Goal: Task Accomplishment & Management: Manage account settings

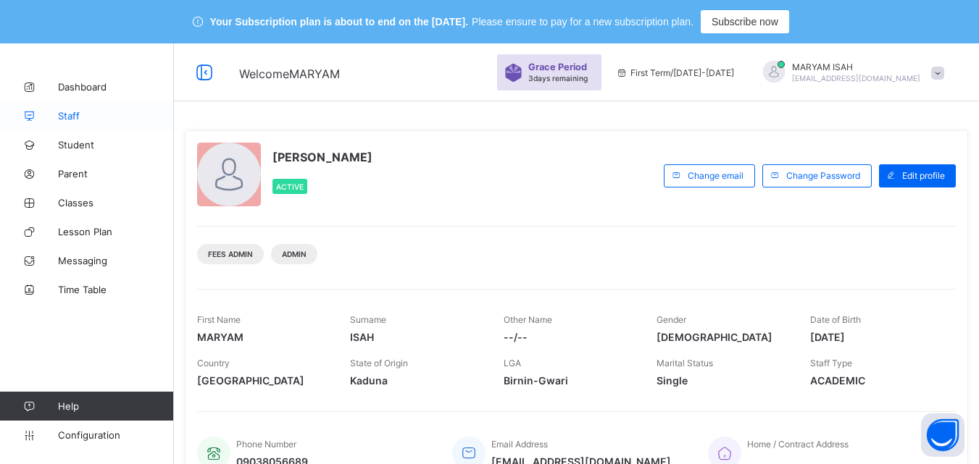
click at [75, 114] on span "Staff" at bounding box center [116, 116] width 116 height 12
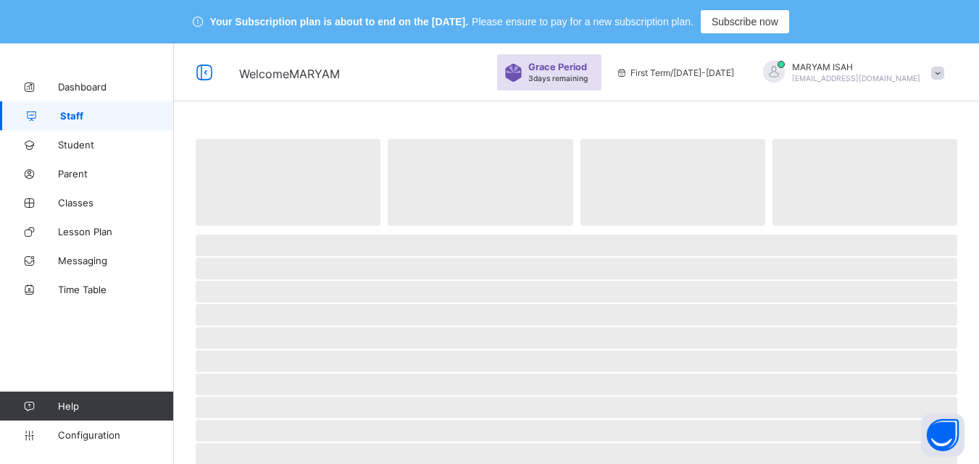
click at [75, 114] on span "Staff" at bounding box center [117, 116] width 114 height 12
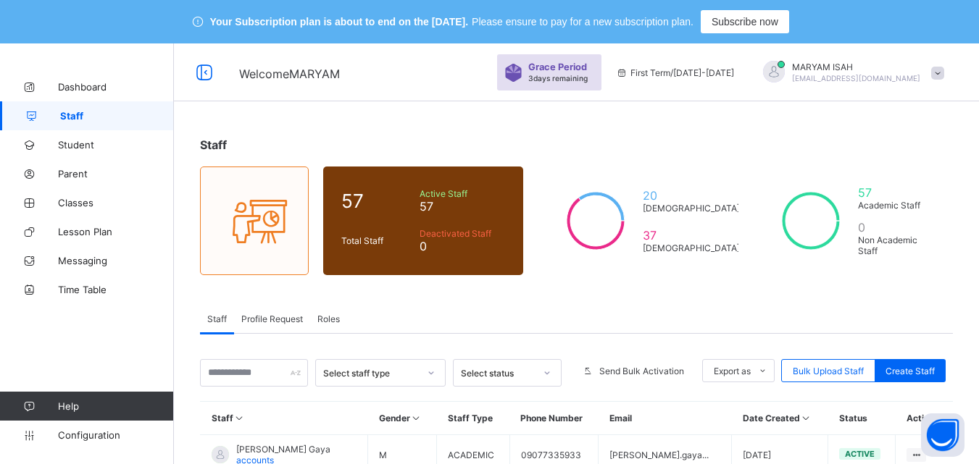
click at [277, 314] on span "Profile Request" at bounding box center [272, 319] width 62 height 11
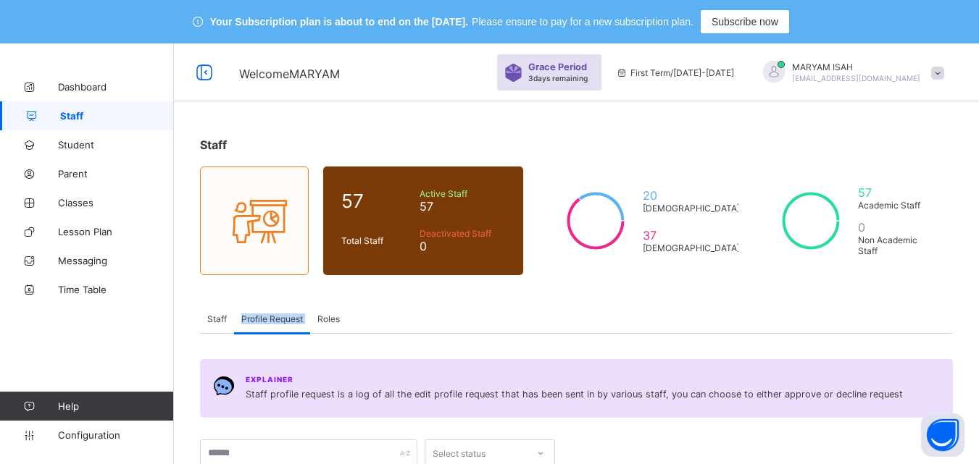
click at [277, 314] on span "Profile Request" at bounding box center [272, 319] width 62 height 11
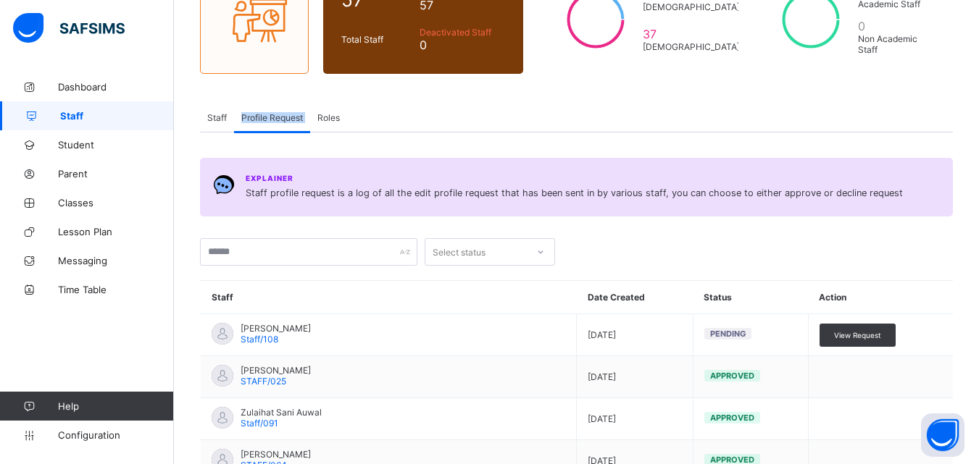
scroll to position [202, 0]
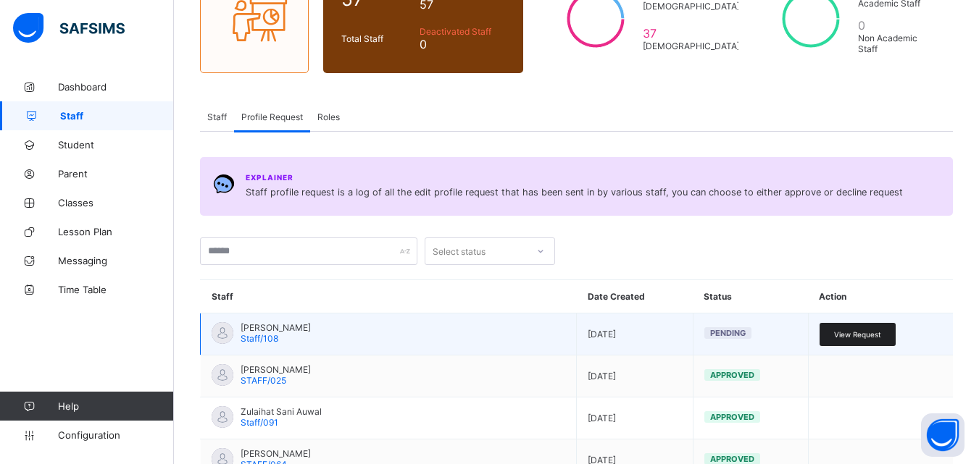
click at [837, 332] on div "View Request" at bounding box center [857, 334] width 76 height 23
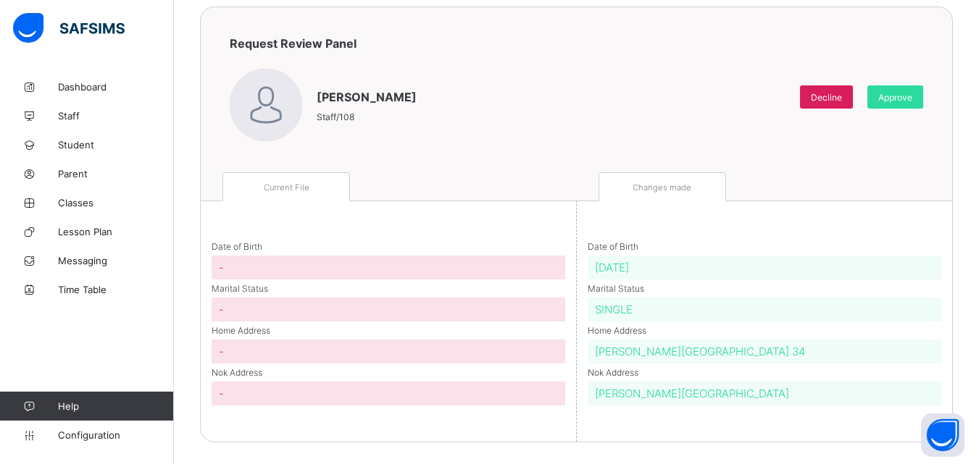
scroll to position [156, 0]
click at [900, 100] on span "Approve" at bounding box center [895, 97] width 34 height 11
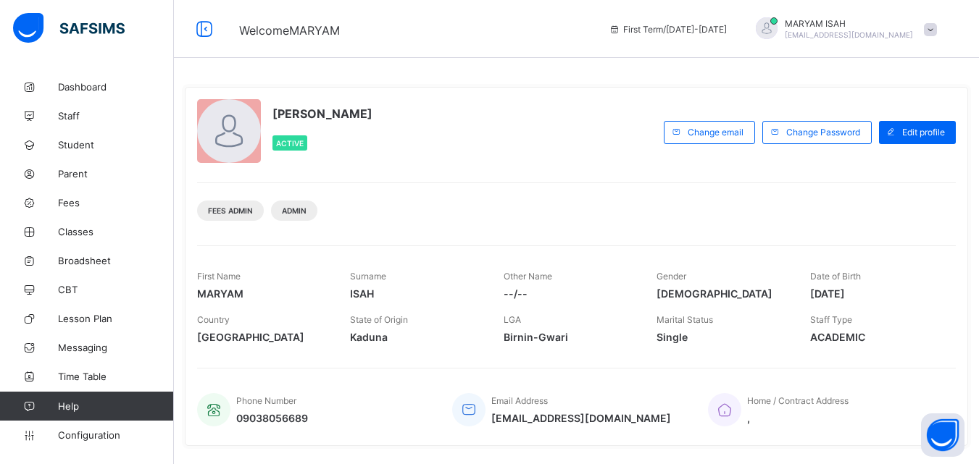
click at [482, 154] on div "MARYAM ISAH Active" at bounding box center [426, 132] width 459 height 66
click at [937, 28] on span at bounding box center [930, 29] width 13 height 13
click at [913, 142] on span "Subscription" at bounding box center [878, 141] width 72 height 11
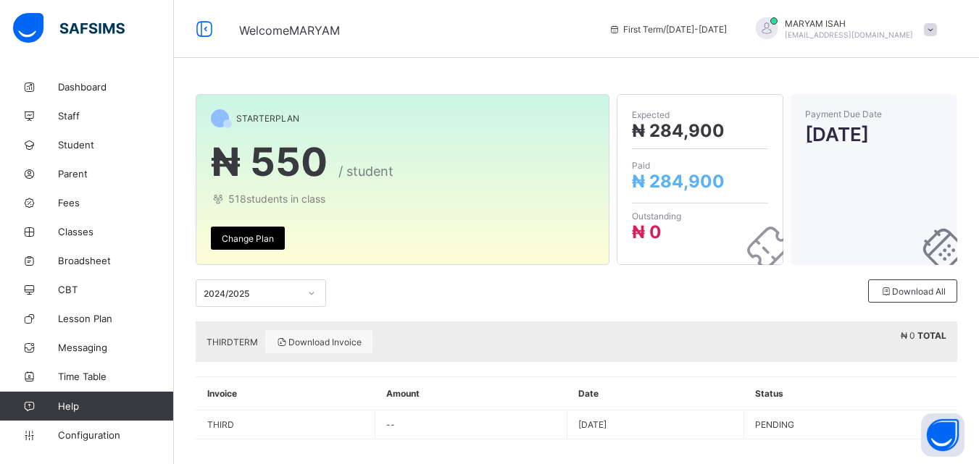
click at [609, 243] on div "STARTER PLAN ₦ 550 / student 518 students in class Change Plan" at bounding box center [403, 179] width 414 height 171
click at [71, 116] on span "Staff" at bounding box center [116, 116] width 116 height 12
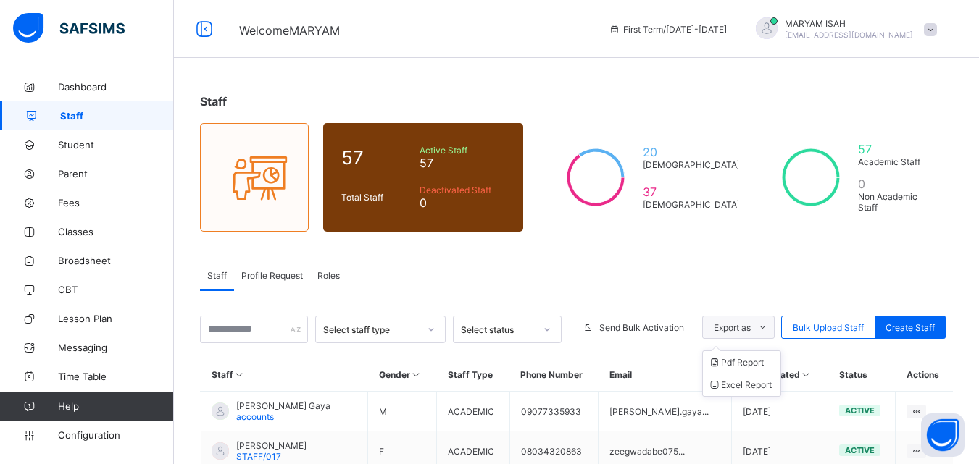
click at [767, 322] on span at bounding box center [761, 327] width 23 height 23
click at [803, 376] on icon at bounding box center [806, 374] width 12 height 11
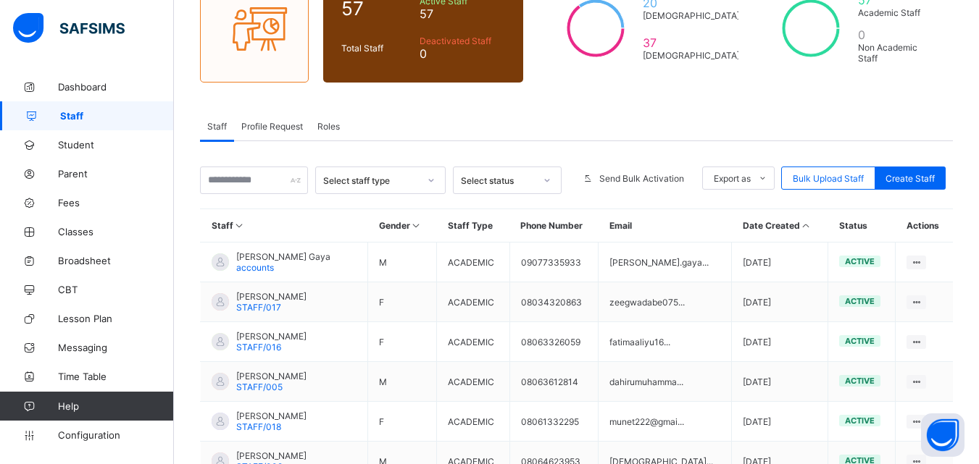
scroll to position [150, 0]
click at [805, 228] on icon at bounding box center [806, 224] width 12 height 11
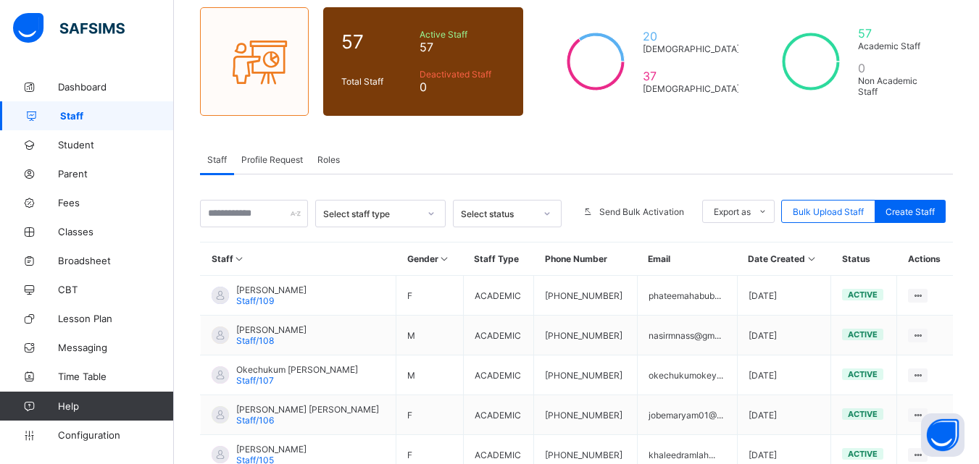
scroll to position [114, 0]
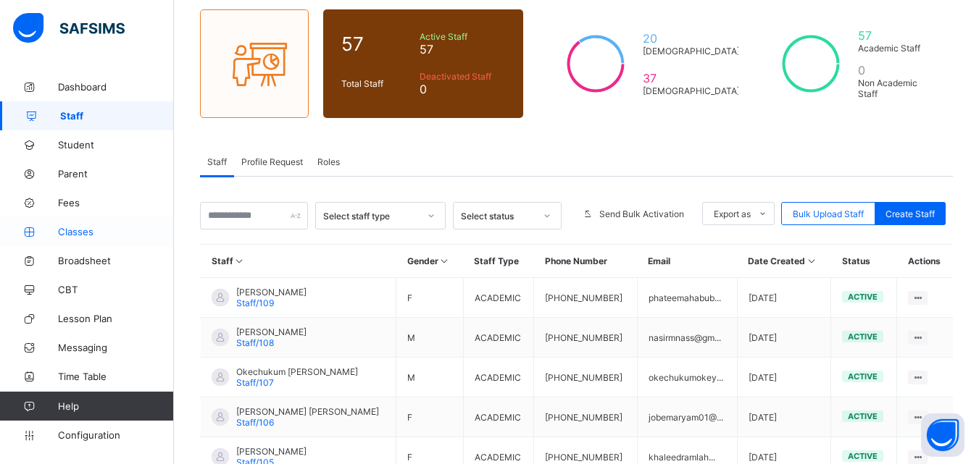
click at [101, 224] on link "Classes" at bounding box center [87, 231] width 174 height 29
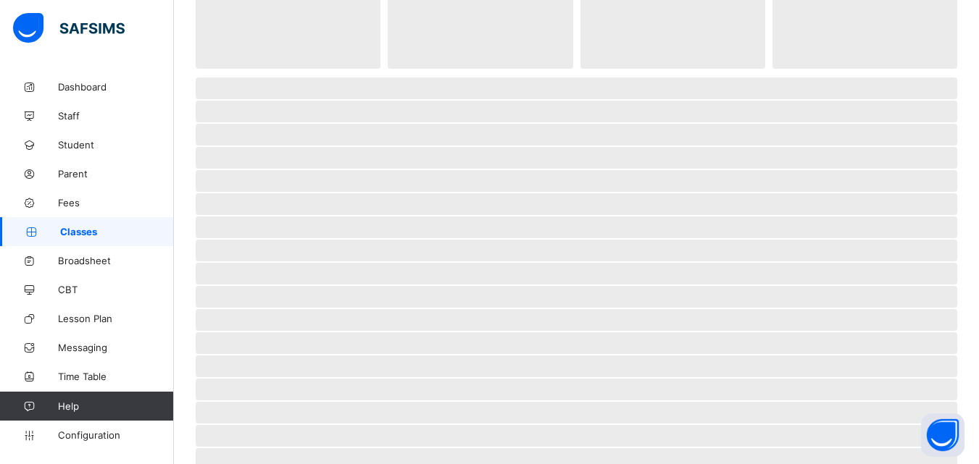
click at [101, 224] on link "Classes" at bounding box center [87, 231] width 174 height 29
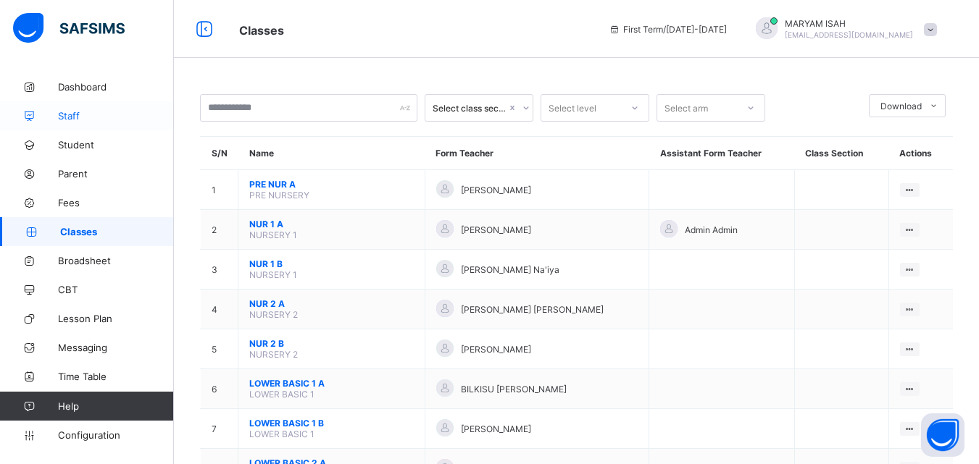
click at [126, 107] on link "Staff" at bounding box center [87, 115] width 174 height 29
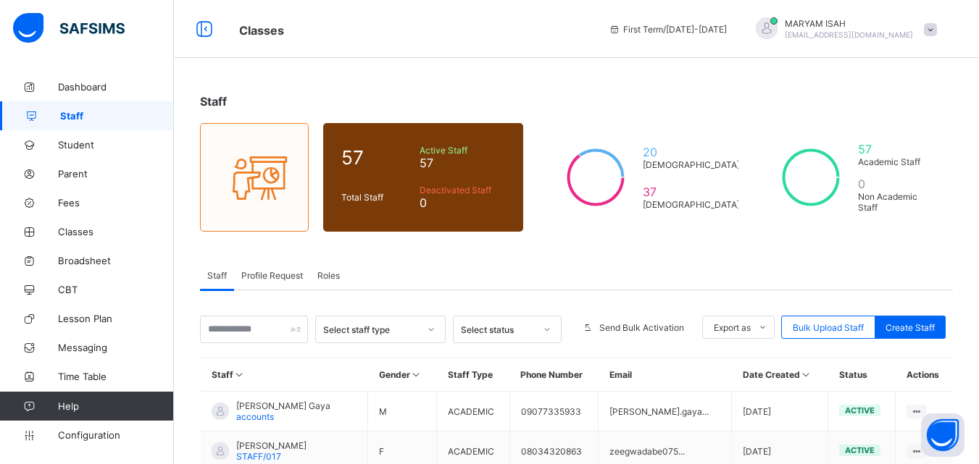
click at [330, 278] on span "Roles" at bounding box center [328, 275] width 22 height 11
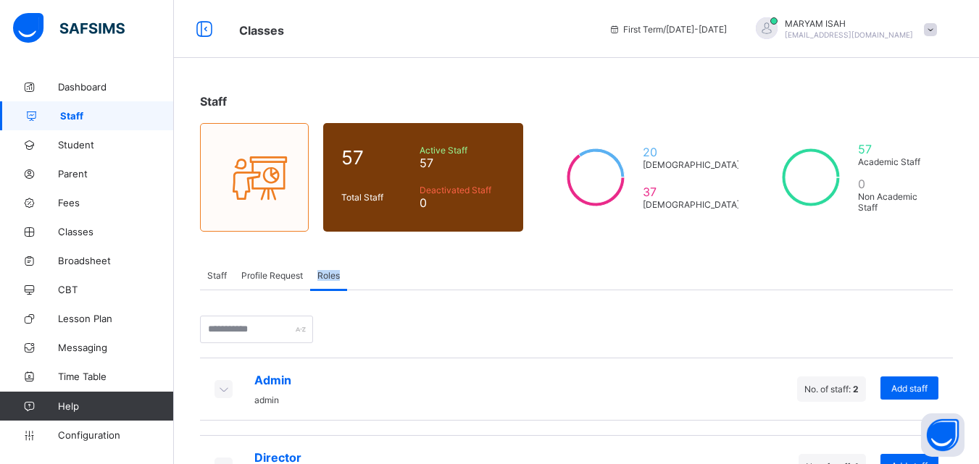
click at [330, 278] on span "Roles" at bounding box center [328, 275] width 22 height 11
click at [207, 285] on div "Staff" at bounding box center [217, 275] width 34 height 29
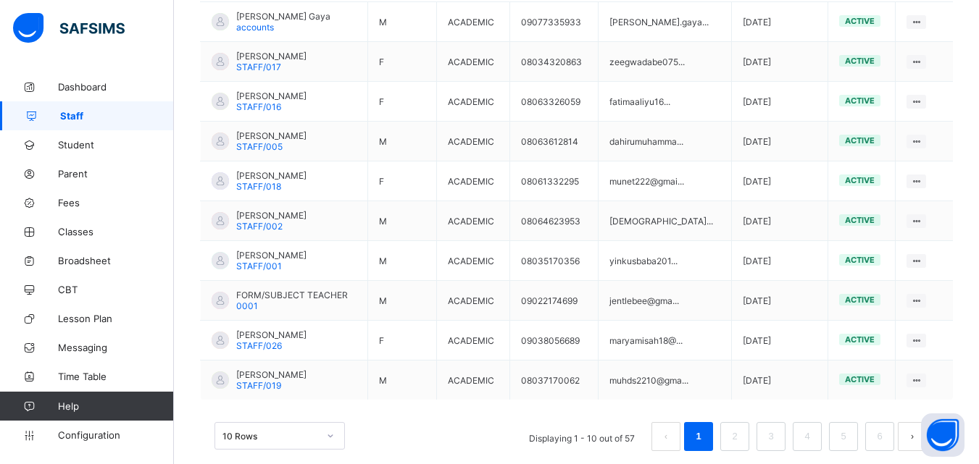
scroll to position [413, 0]
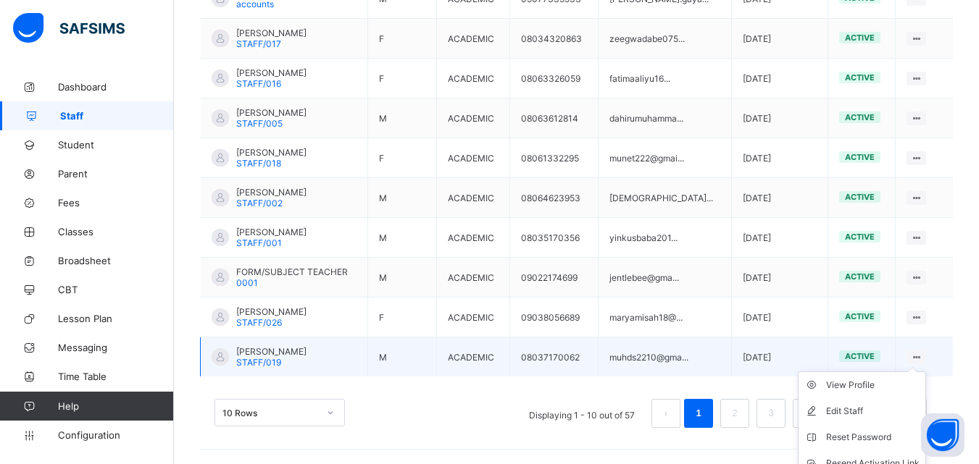
click at [925, 372] on ul "View Profile Edit Staff Reset Password Resend Activation Link Change Email Dele…" at bounding box center [862, 451] width 128 height 158
click at [886, 389] on div "View Profile" at bounding box center [872, 385] width 93 height 14
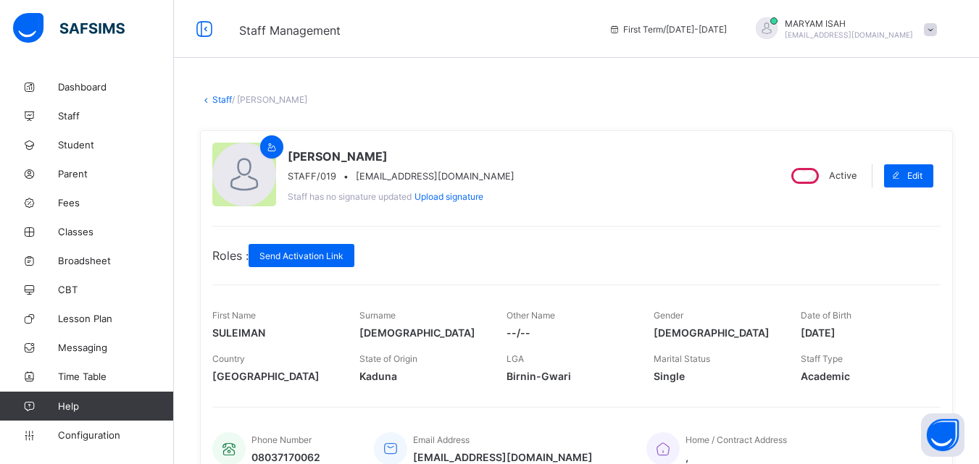
click at [223, 104] on link "Staff" at bounding box center [222, 99] width 20 height 11
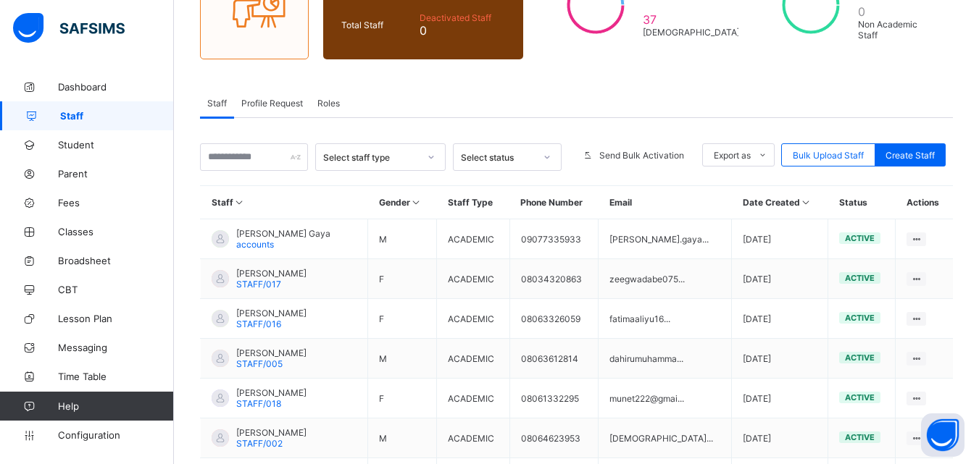
scroll to position [191, 0]
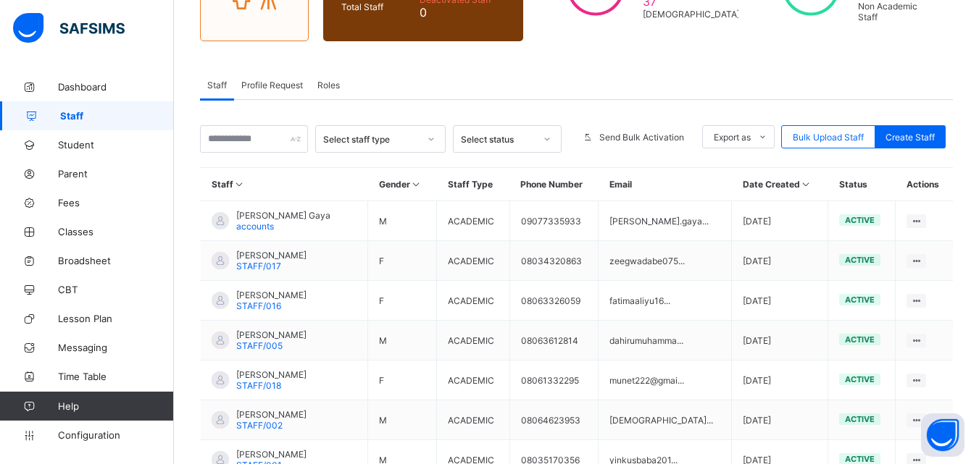
click at [264, 80] on span "Profile Request" at bounding box center [272, 85] width 62 height 11
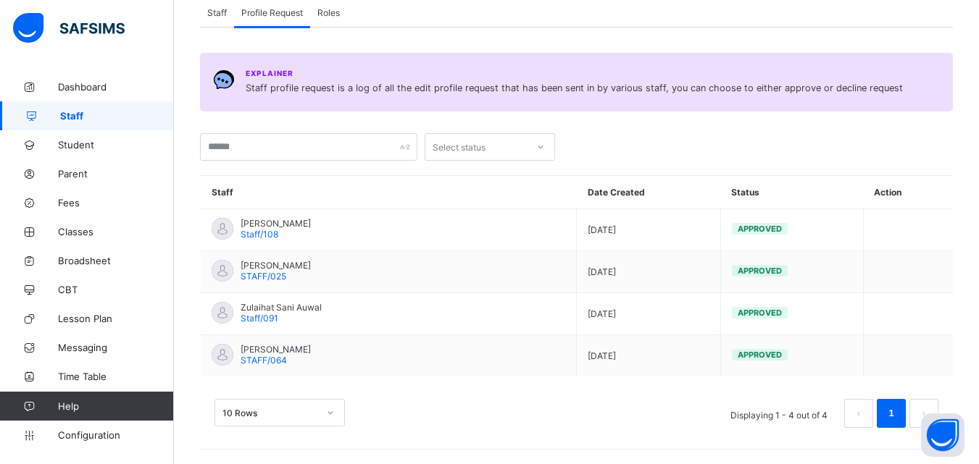
scroll to position [0, 0]
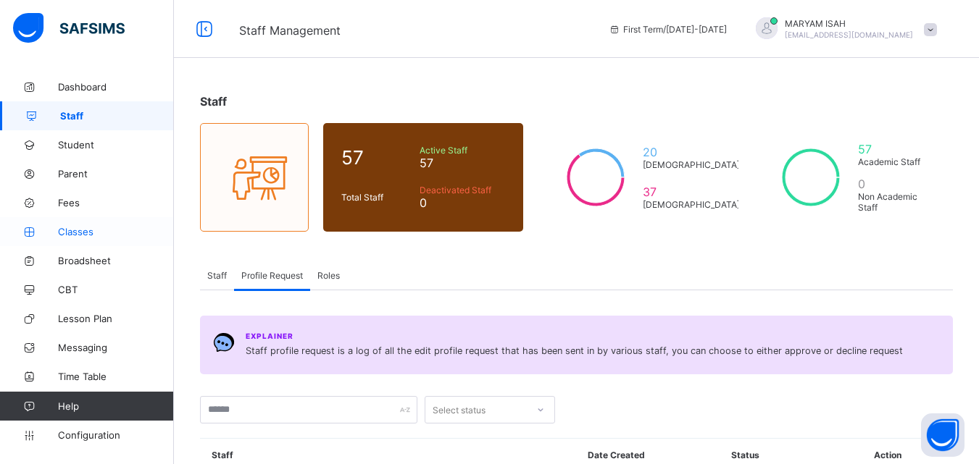
click at [66, 236] on span "Classes" at bounding box center [116, 232] width 116 height 12
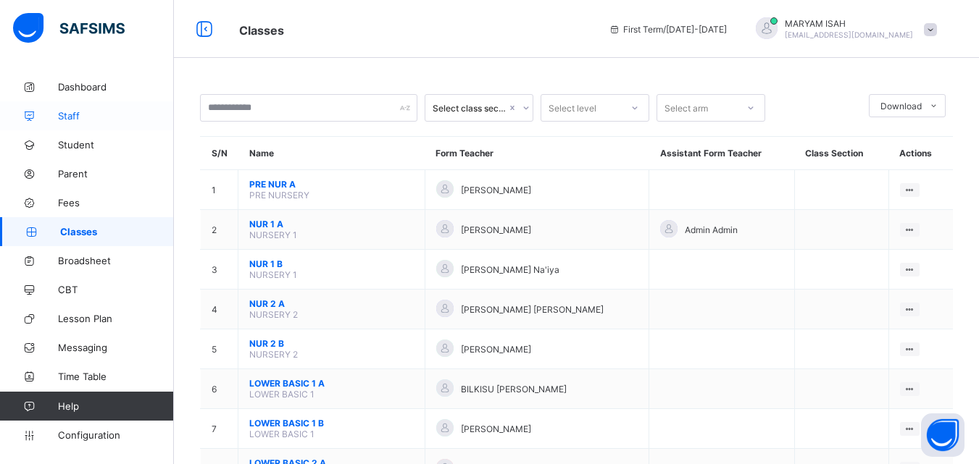
click at [66, 127] on link "Staff" at bounding box center [87, 115] width 174 height 29
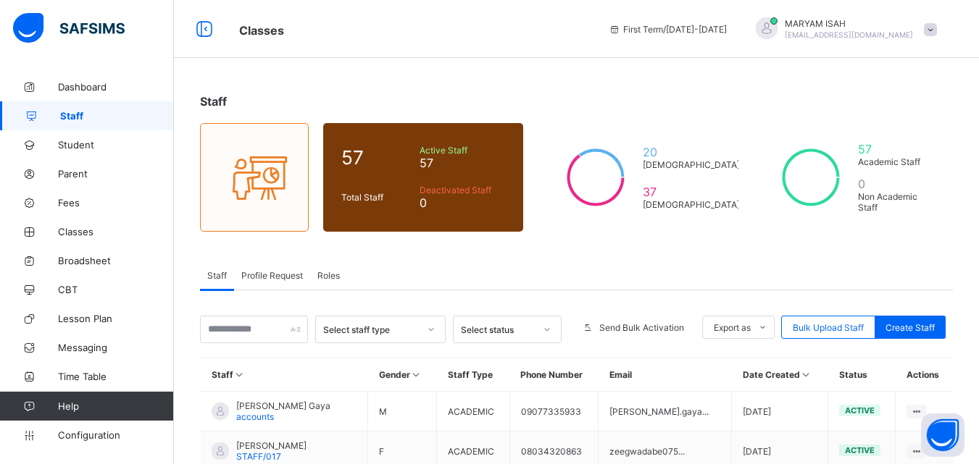
click at [262, 279] on span "Profile Request" at bounding box center [272, 275] width 62 height 11
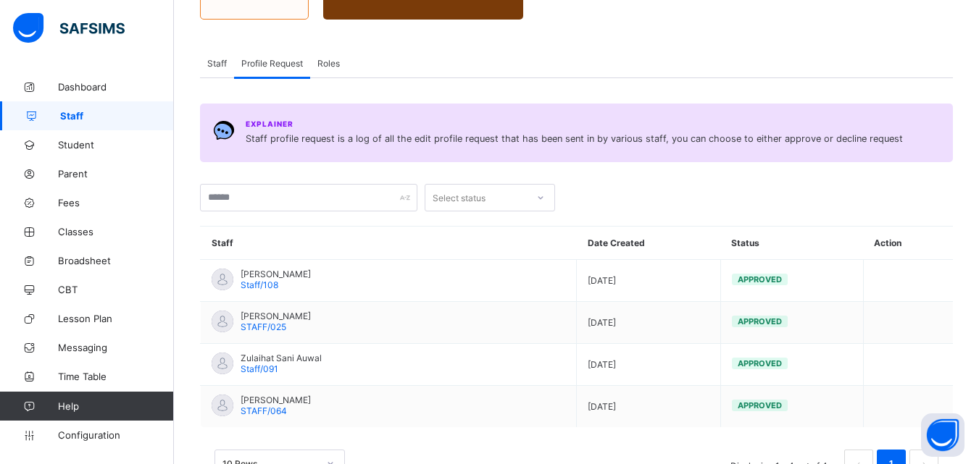
scroll to position [263, 0]
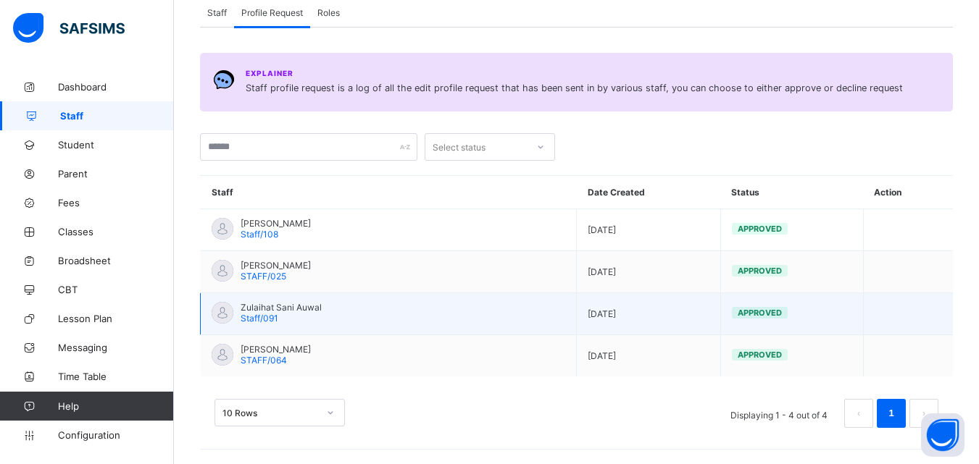
click at [225, 322] on img at bounding box center [223, 313] width 22 height 22
click at [228, 319] on img at bounding box center [223, 313] width 22 height 22
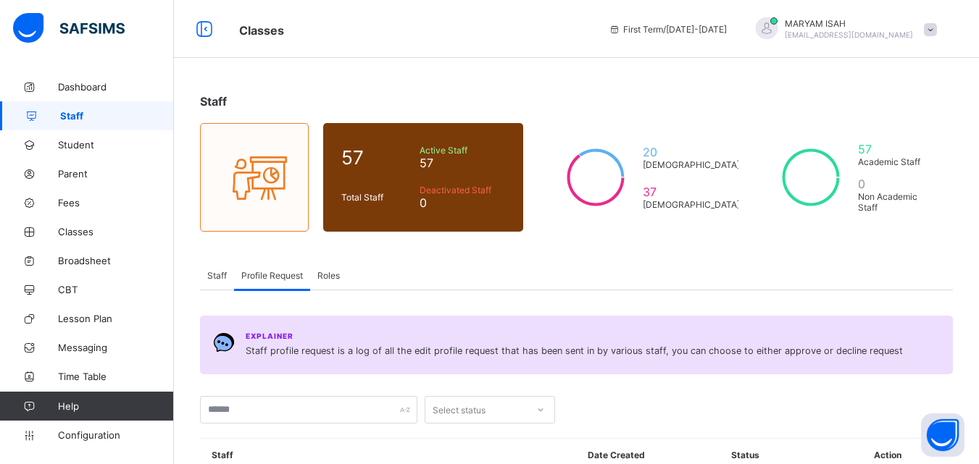
click at [207, 282] on div "Staff" at bounding box center [217, 275] width 34 height 29
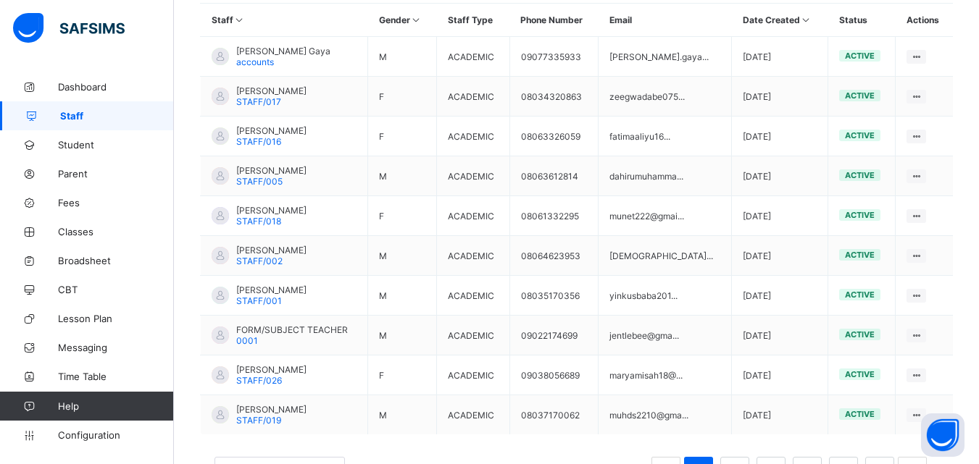
scroll to position [413, 0]
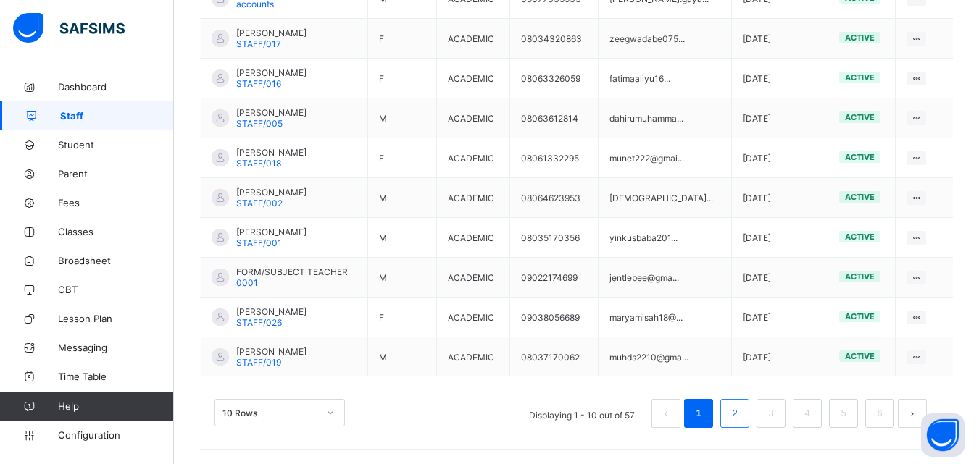
click at [741, 421] on link "2" at bounding box center [734, 413] width 14 height 19
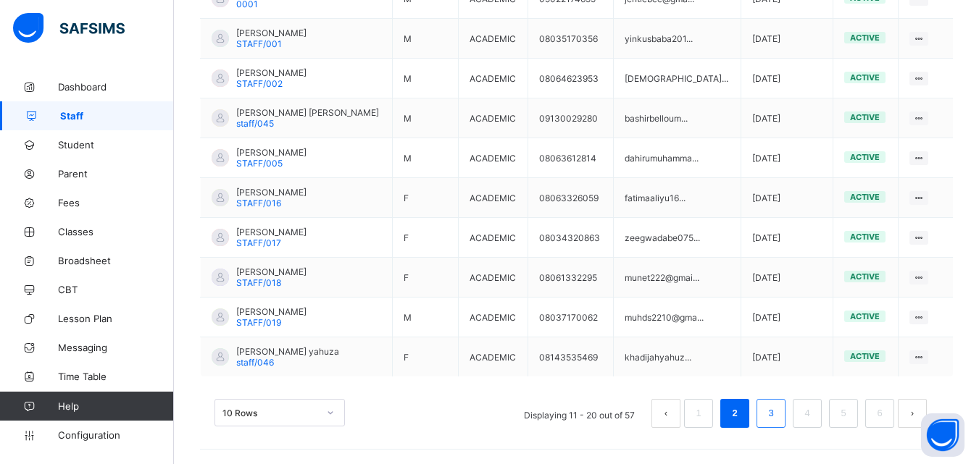
click at [774, 419] on link "3" at bounding box center [770, 413] width 14 height 19
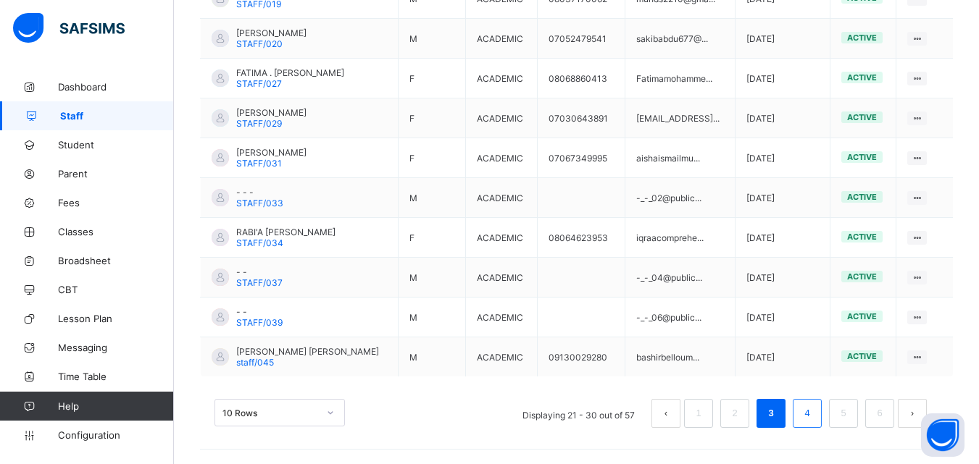
click at [813, 417] on link "4" at bounding box center [807, 413] width 14 height 19
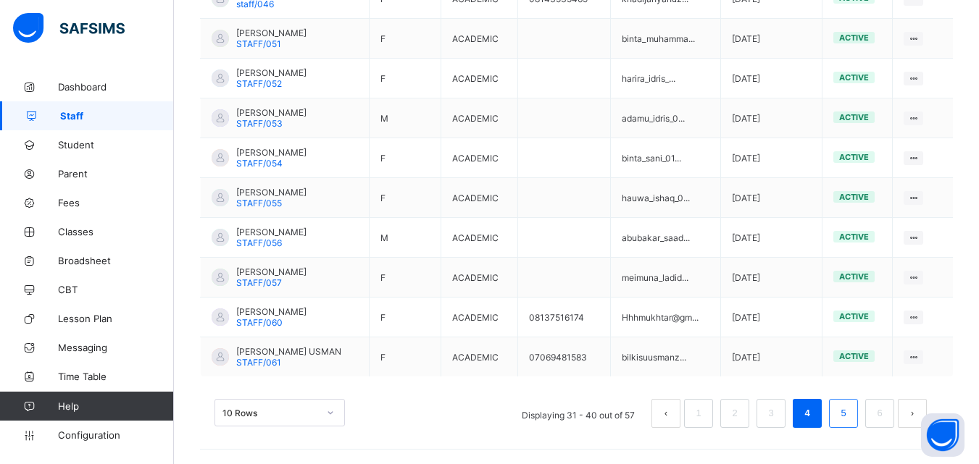
click at [850, 405] on link "5" at bounding box center [843, 413] width 14 height 19
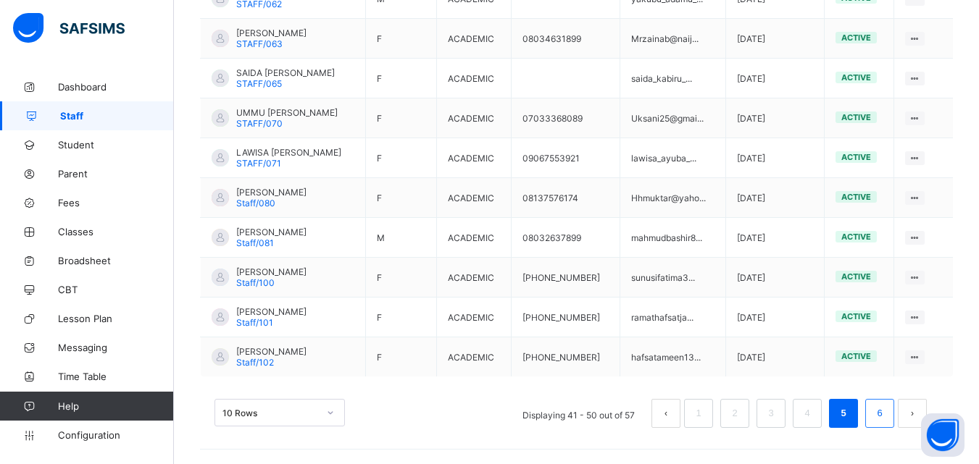
click at [886, 422] on link "6" at bounding box center [879, 413] width 14 height 19
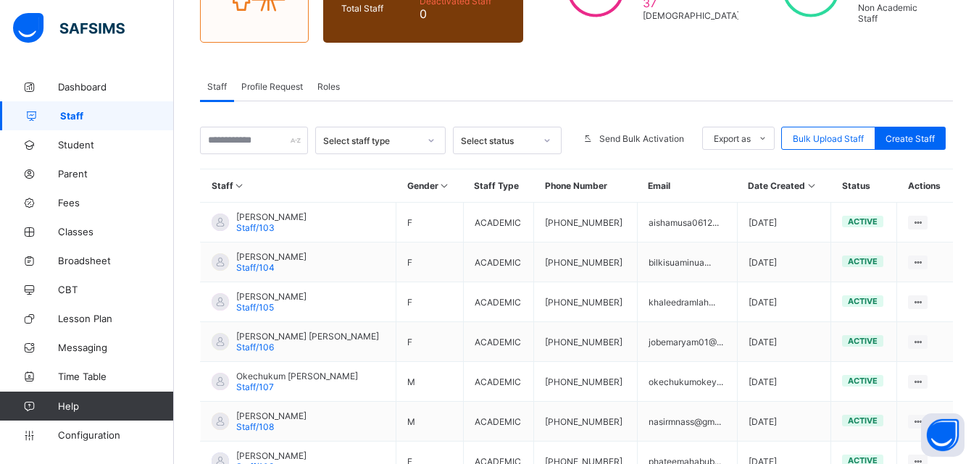
scroll to position [293, 0]
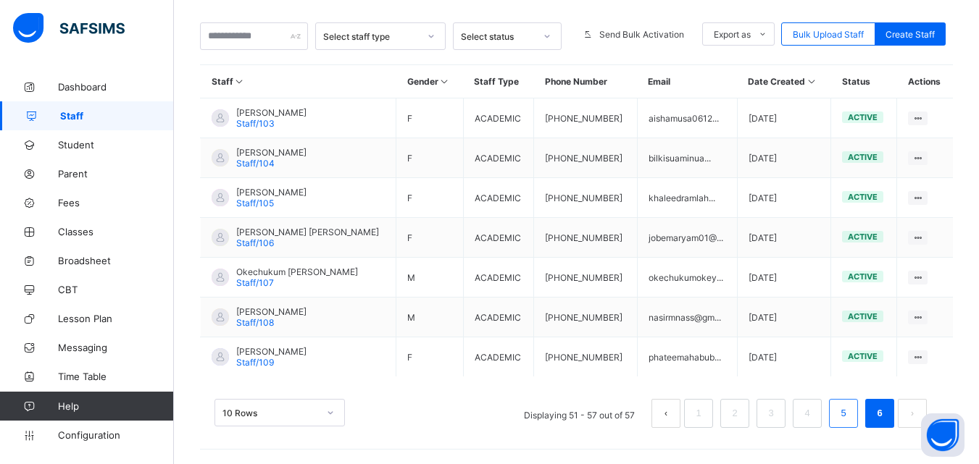
click at [850, 415] on link "5" at bounding box center [843, 413] width 14 height 19
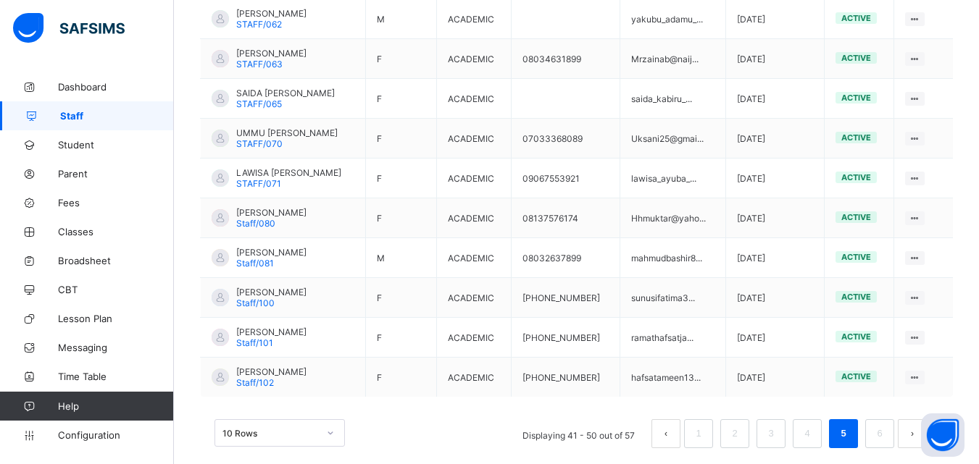
scroll to position [395, 0]
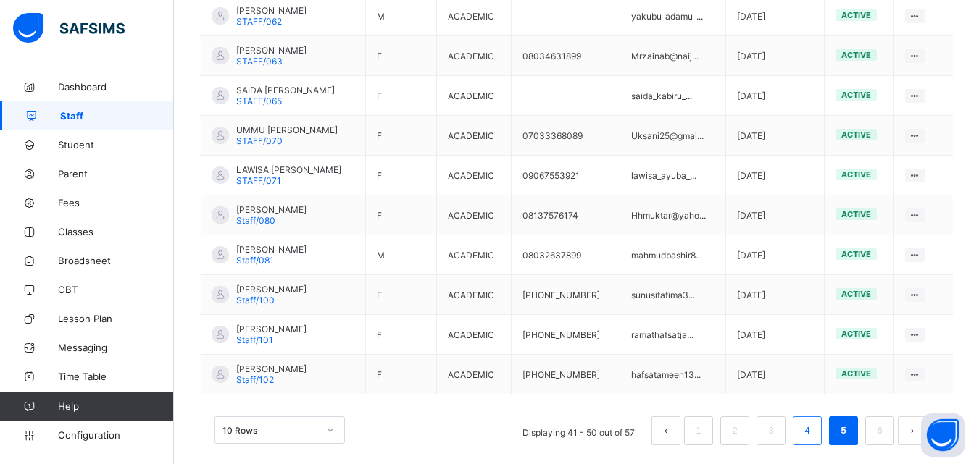
click at [813, 438] on link "4" at bounding box center [807, 431] width 14 height 19
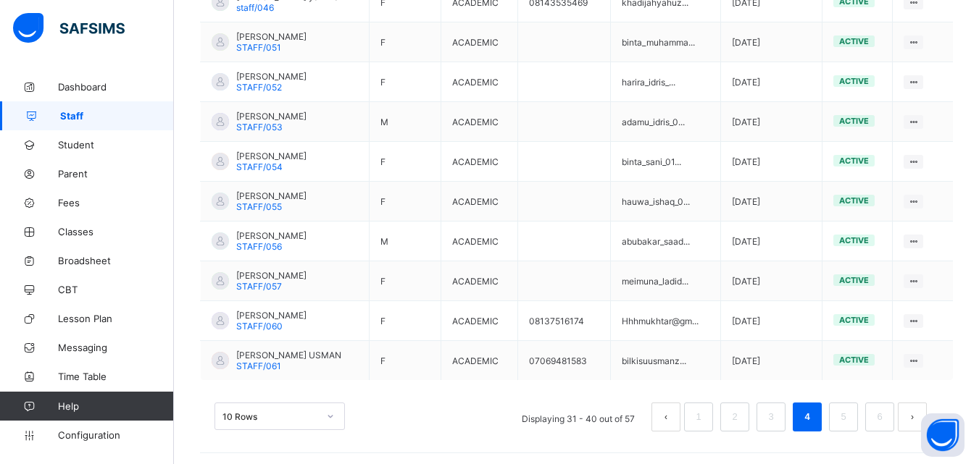
scroll to position [413, 0]
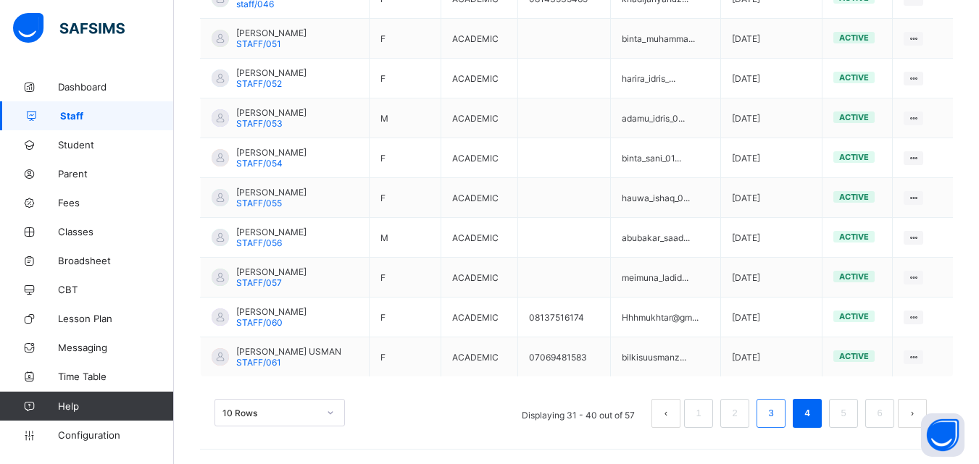
click at [785, 416] on li "3" at bounding box center [770, 413] width 29 height 29
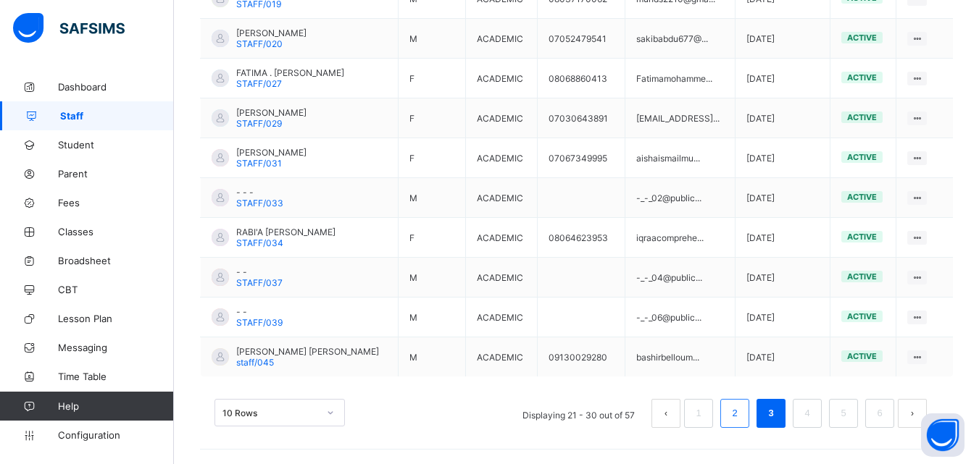
click at [741, 419] on link "2" at bounding box center [734, 413] width 14 height 19
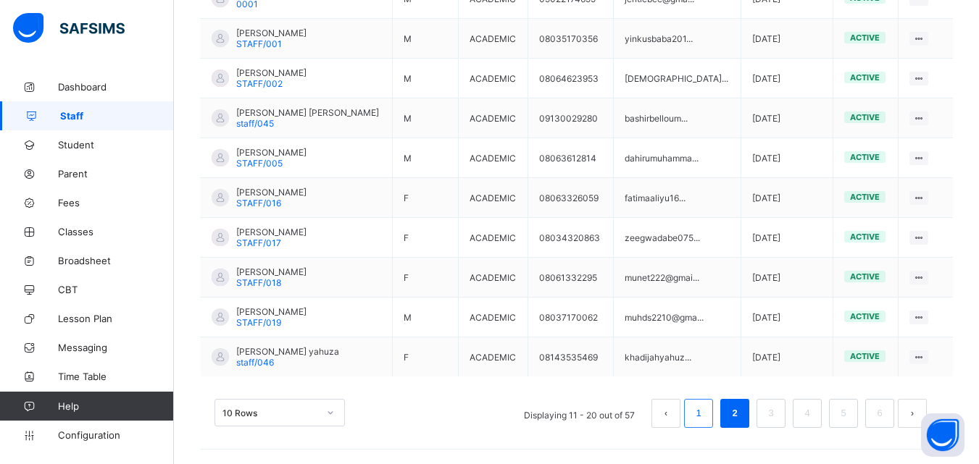
click at [705, 414] on link "1" at bounding box center [698, 413] width 14 height 19
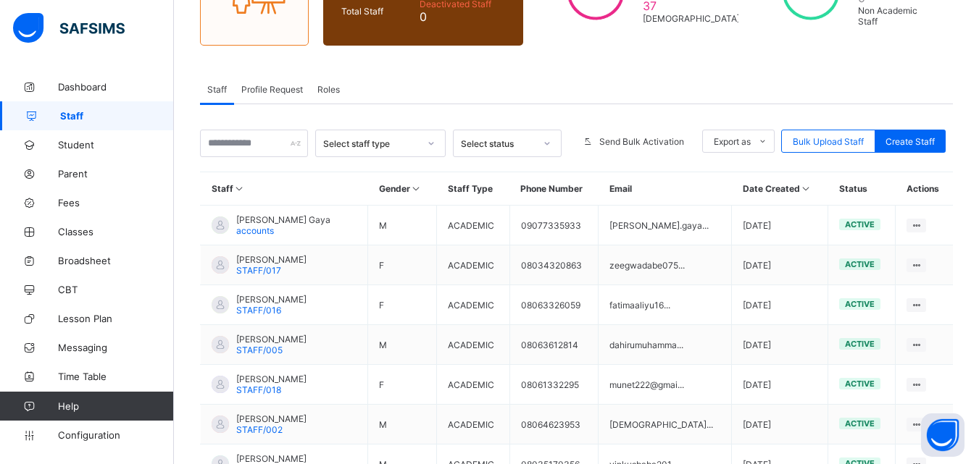
scroll to position [185, 0]
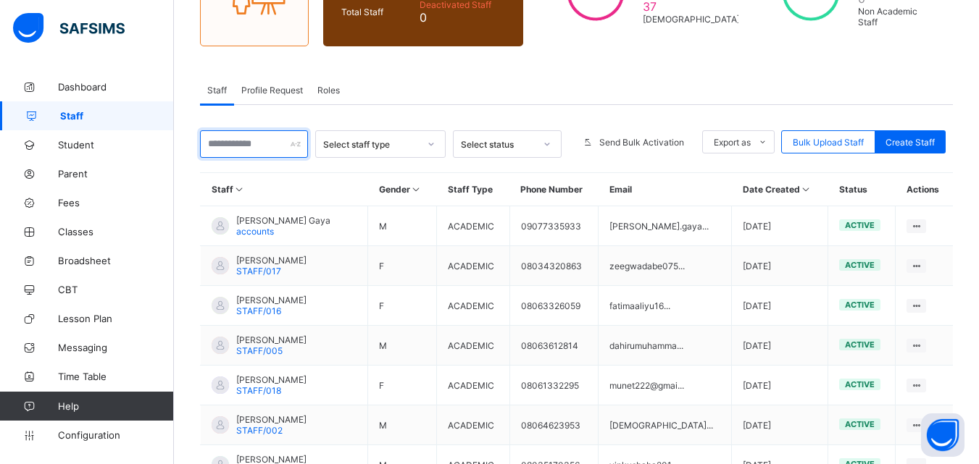
click at [230, 149] on input "text" at bounding box center [254, 144] width 108 height 28
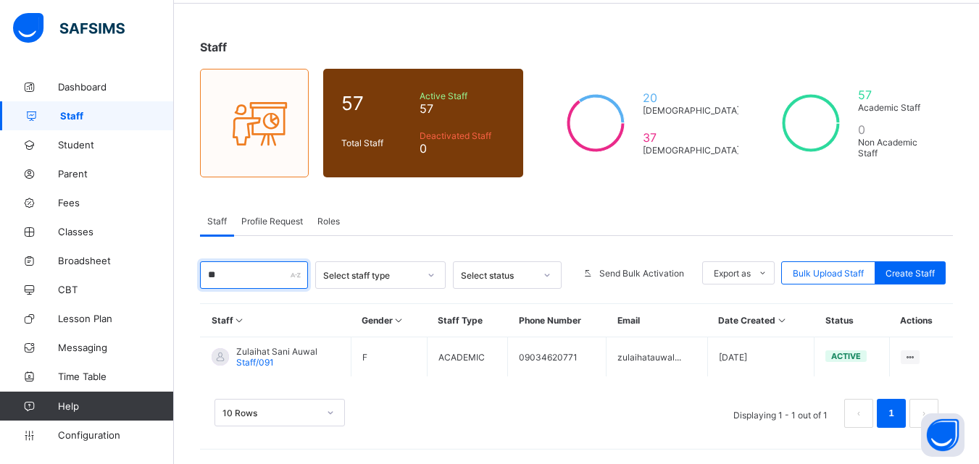
type input "***"
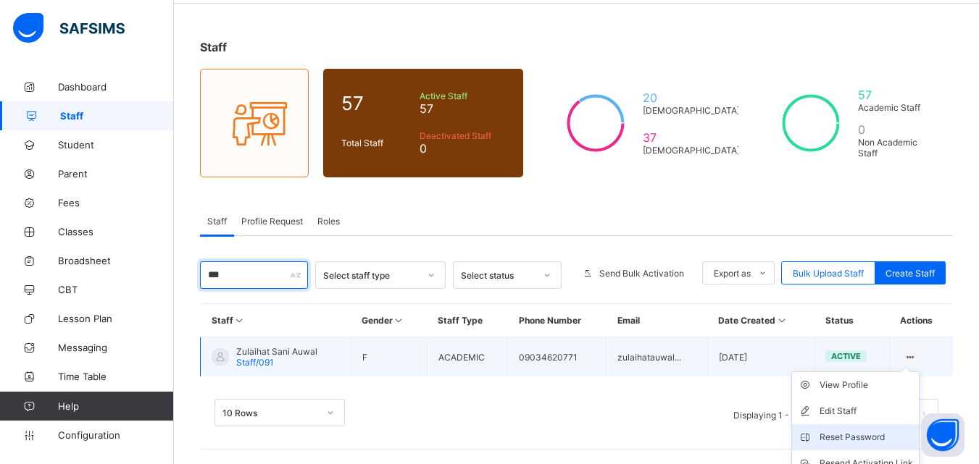
scroll to position [120, 0]
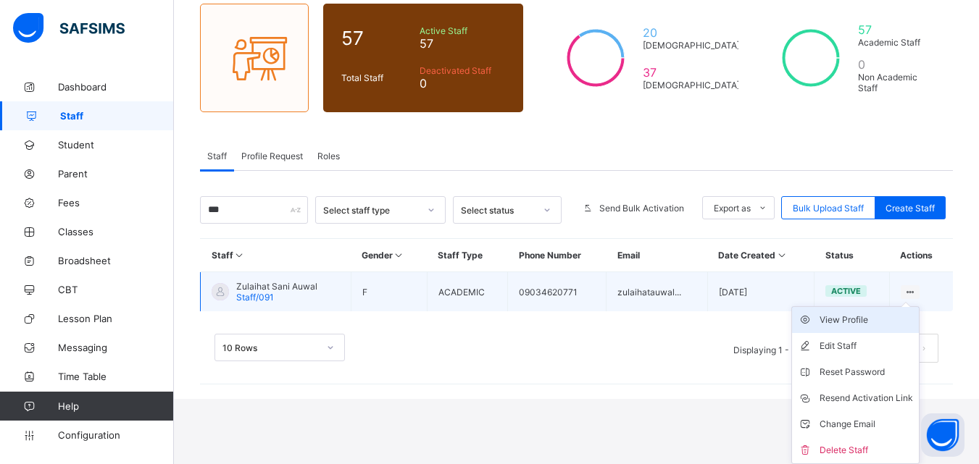
click at [866, 327] on li "View Profile" at bounding box center [855, 320] width 127 height 26
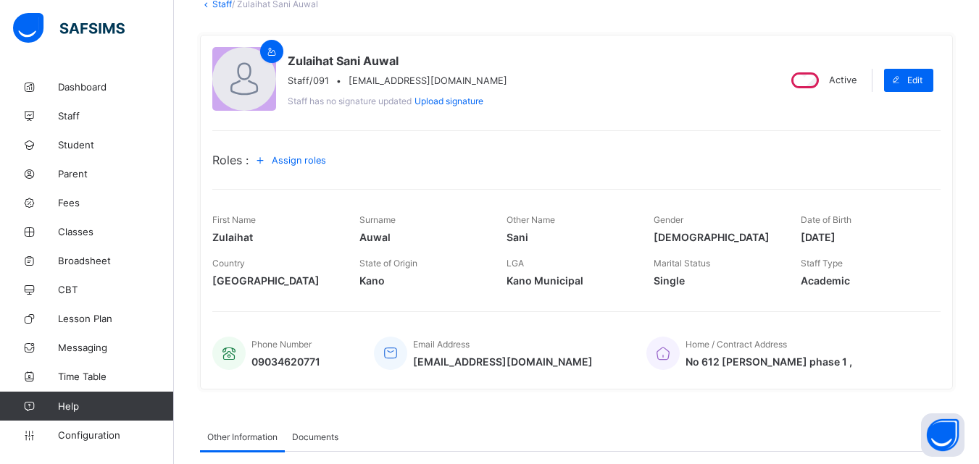
scroll to position [95, 0]
click at [295, 163] on span "Assign roles" at bounding box center [299, 161] width 54 height 11
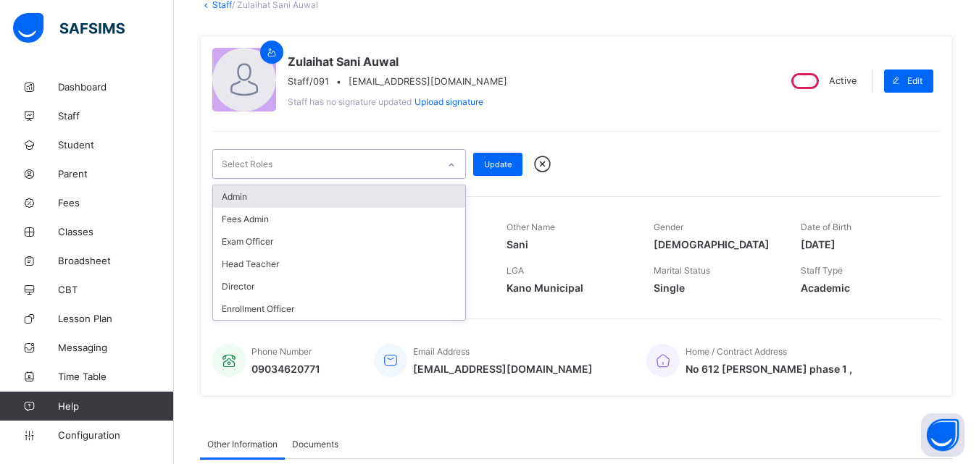
click at [359, 175] on div "Select Roles" at bounding box center [325, 164] width 225 height 28
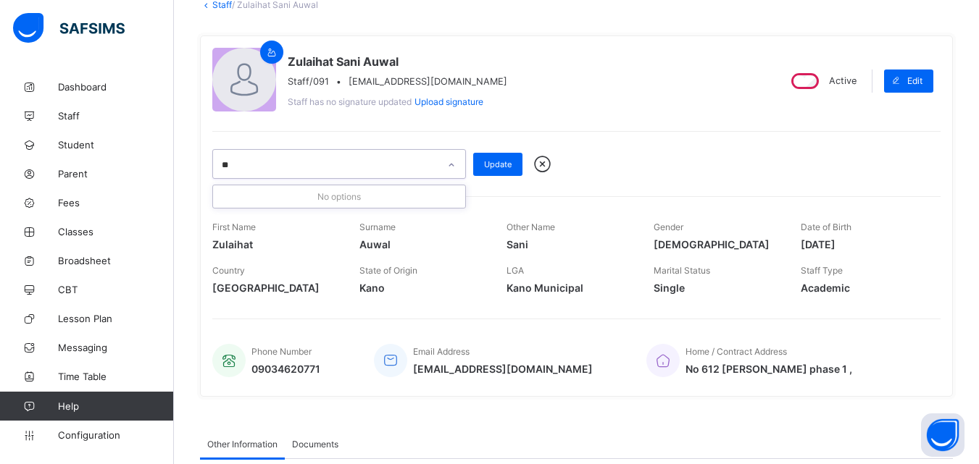
type input "*"
